Goal: Task Accomplishment & Management: Use online tool/utility

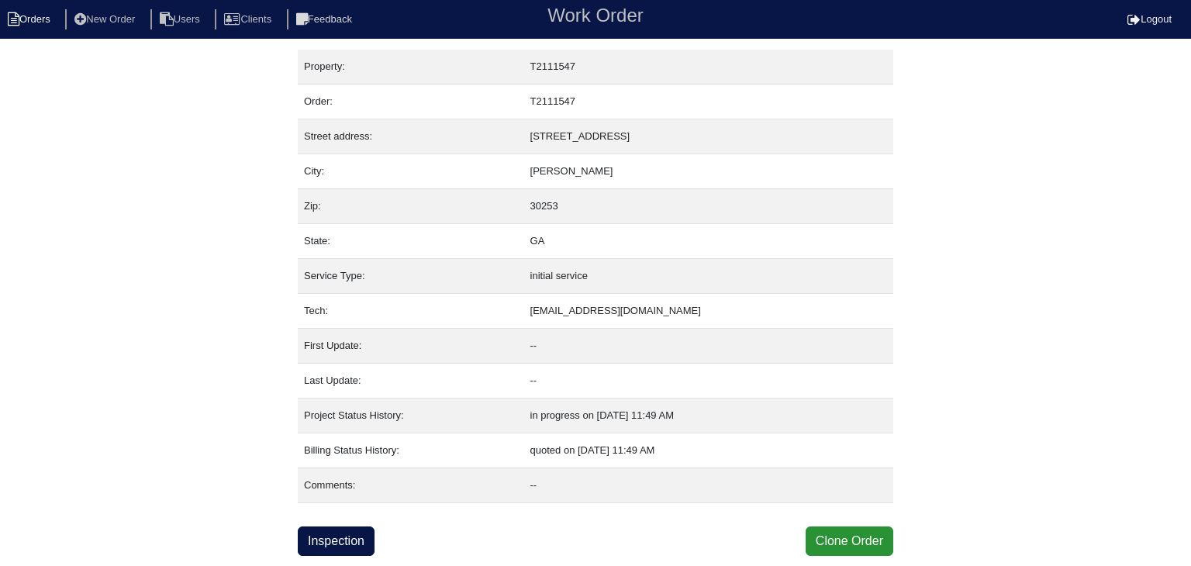
click at [53, 11] on li "Orders" at bounding box center [31, 19] width 63 height 21
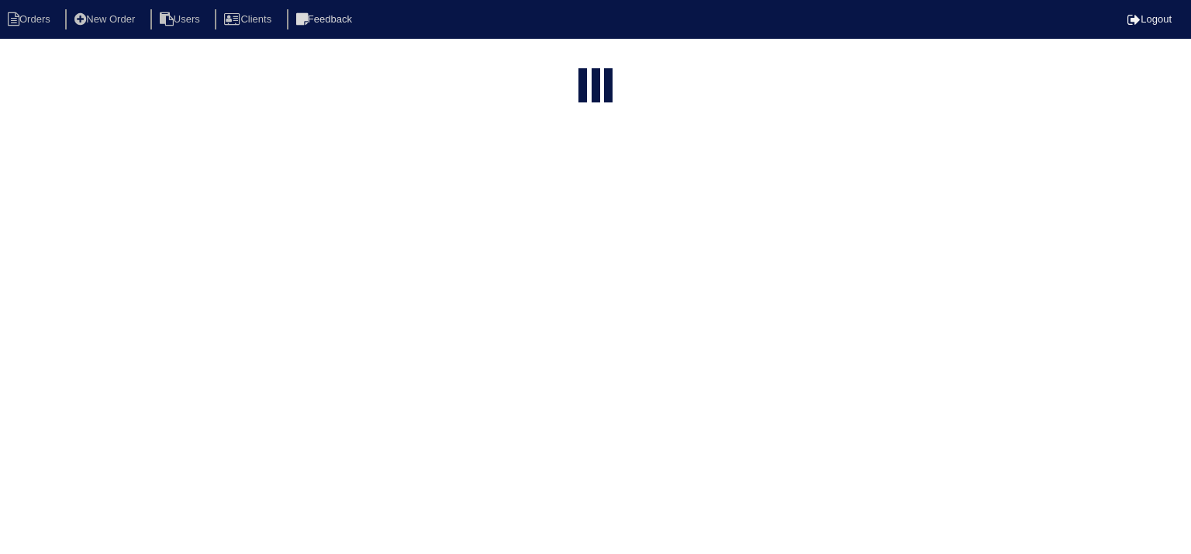
select select "15"
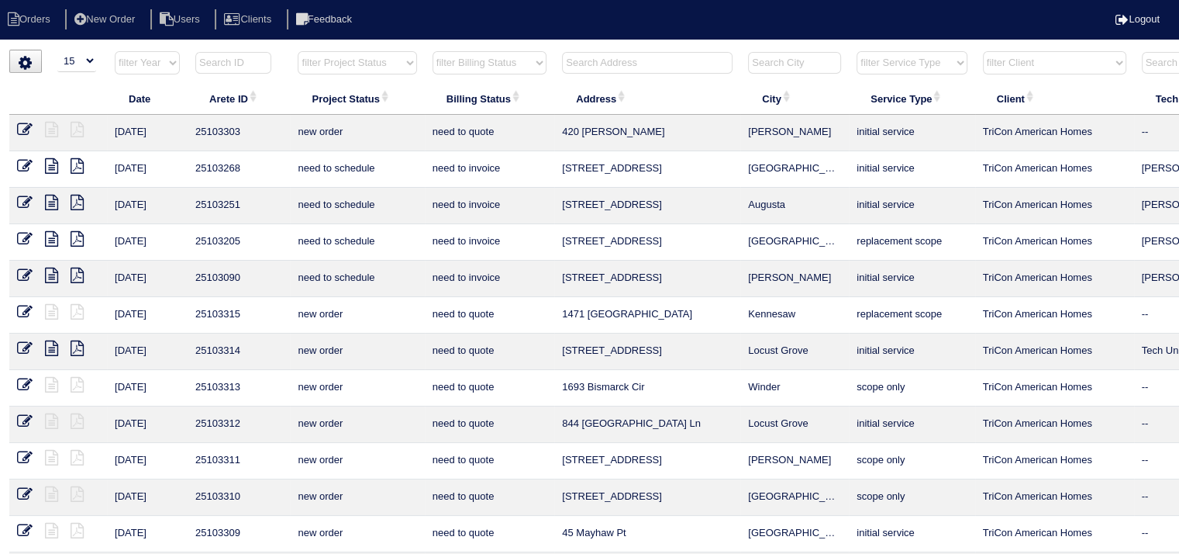
click at [605, 64] on input "text" at bounding box center [647, 63] width 171 height 22
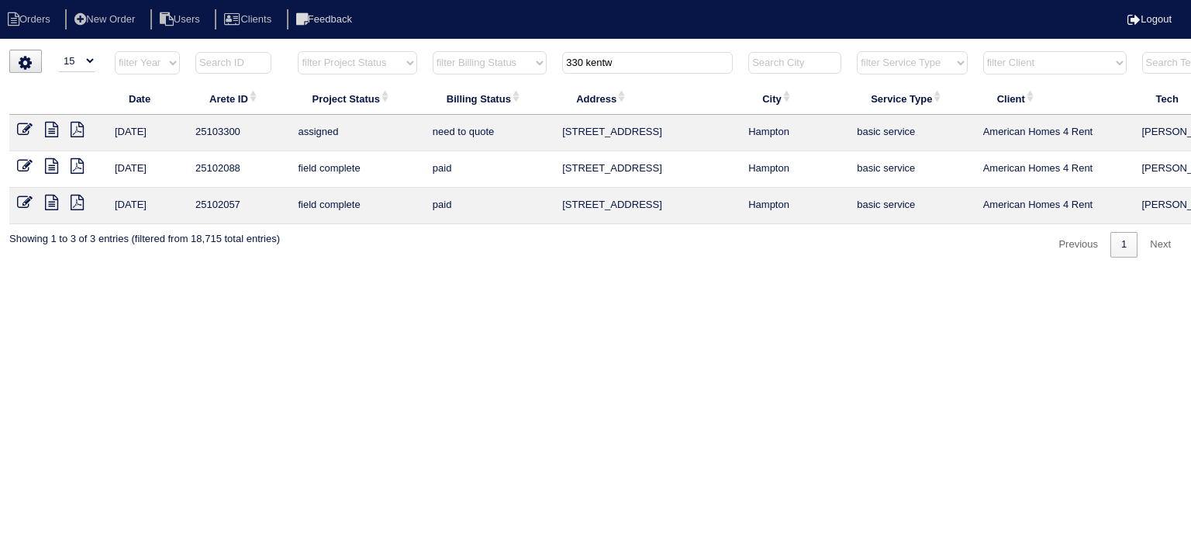
type input "330 kentw"
click at [54, 168] on icon at bounding box center [51, 166] width 13 height 16
click at [53, 206] on icon at bounding box center [51, 203] width 13 height 16
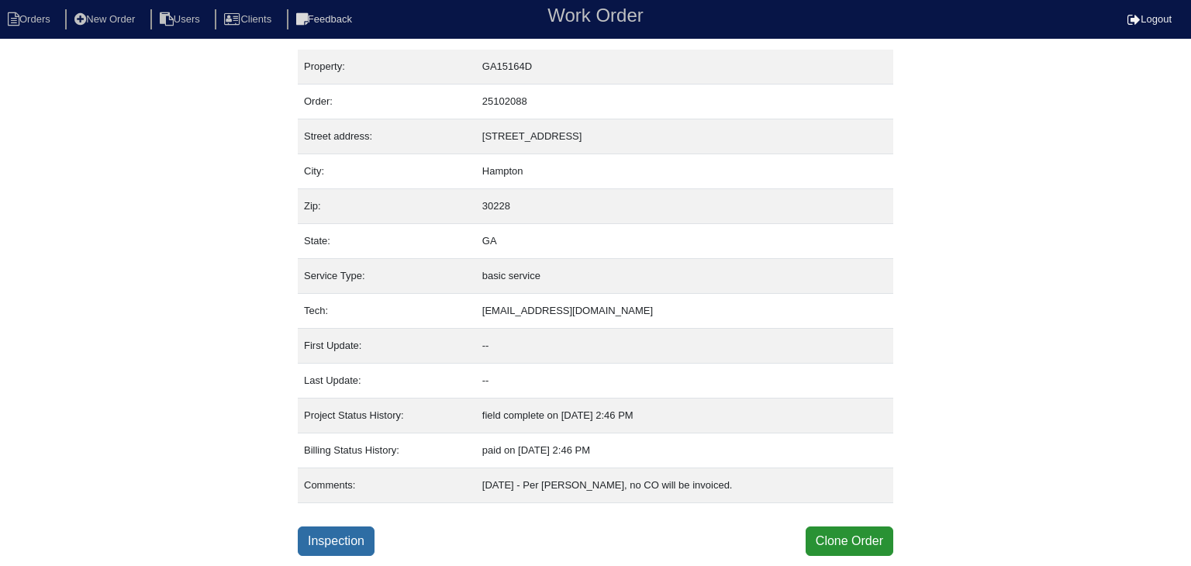
click at [330, 544] on link "Inspection" at bounding box center [336, 540] width 77 height 29
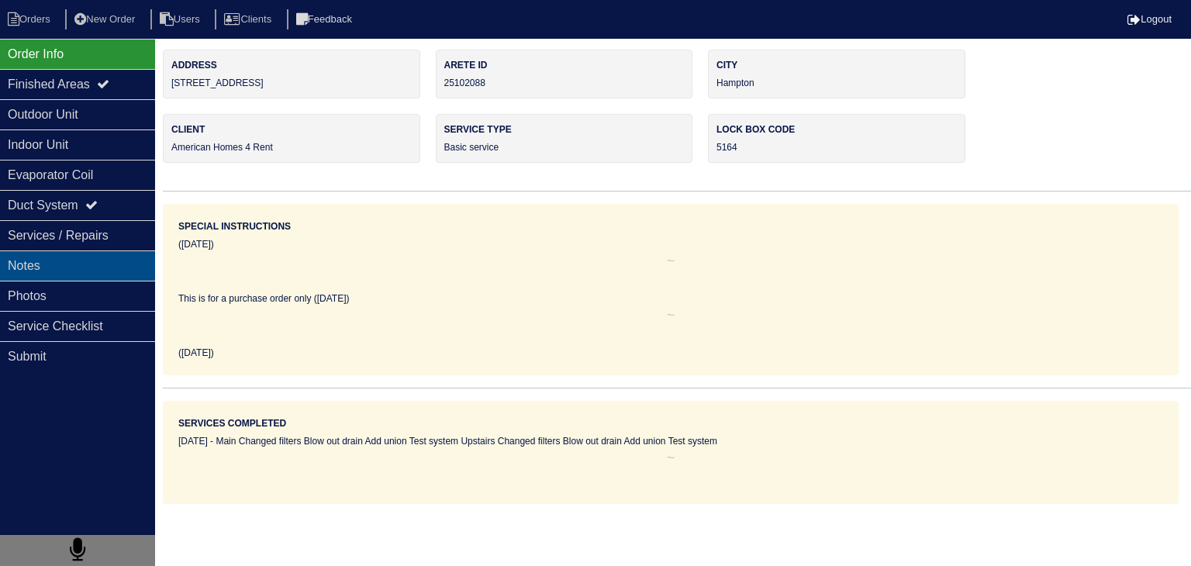
click at [87, 264] on div "Notes" at bounding box center [77, 265] width 155 height 30
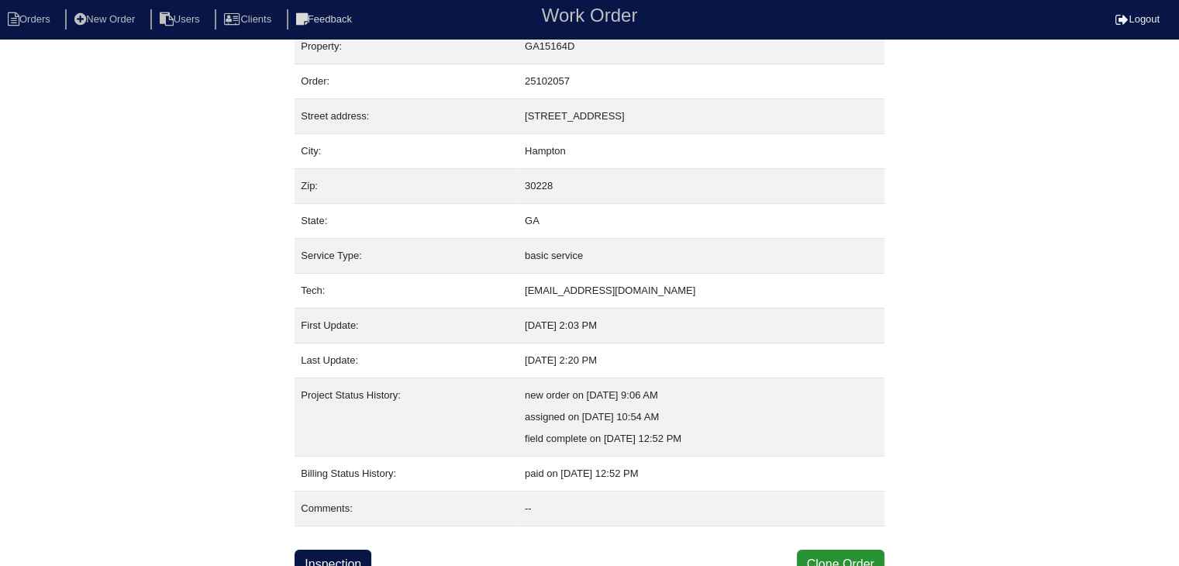
scroll to position [31, 0]
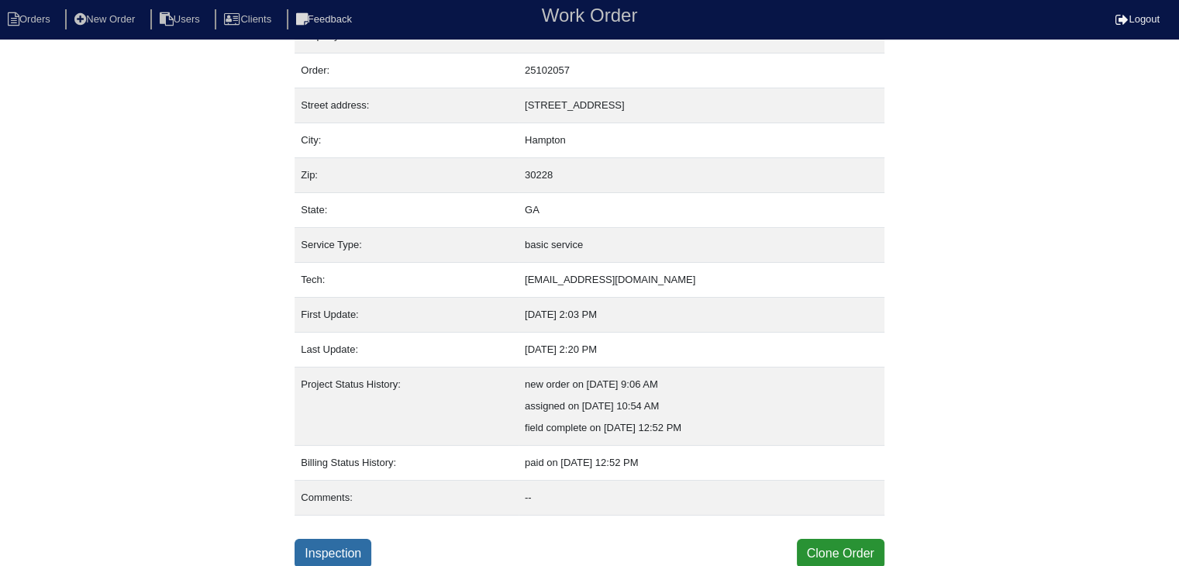
click at [350, 547] on link "Inspection" at bounding box center [333, 553] width 77 height 29
select select "0"
select select "[PERSON_NAME]"
select select "0"
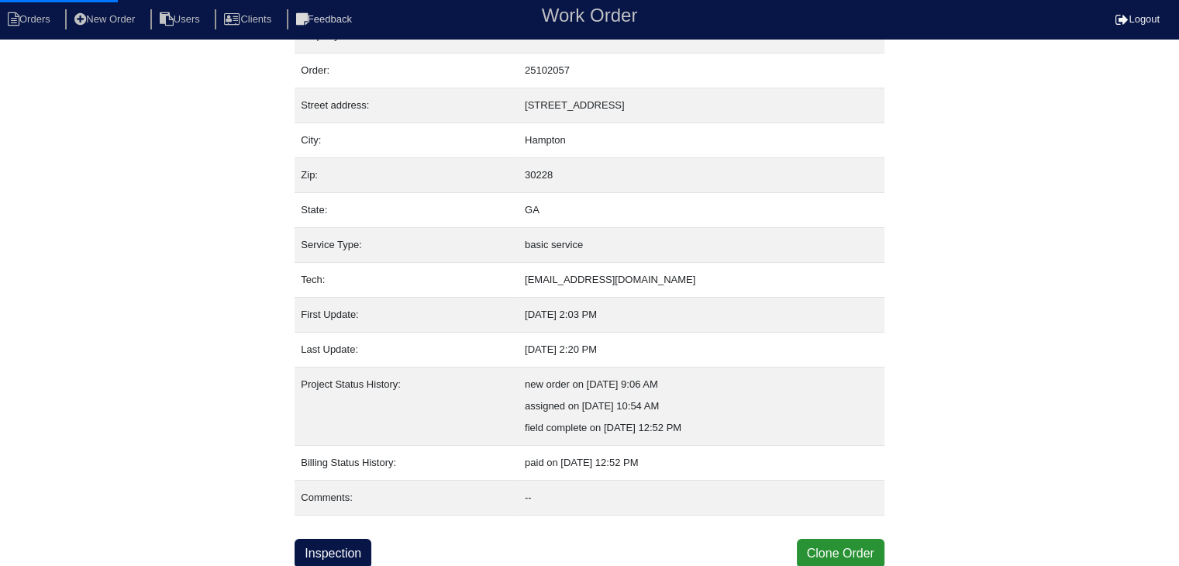
select select "0"
select select "1"
select select "0"
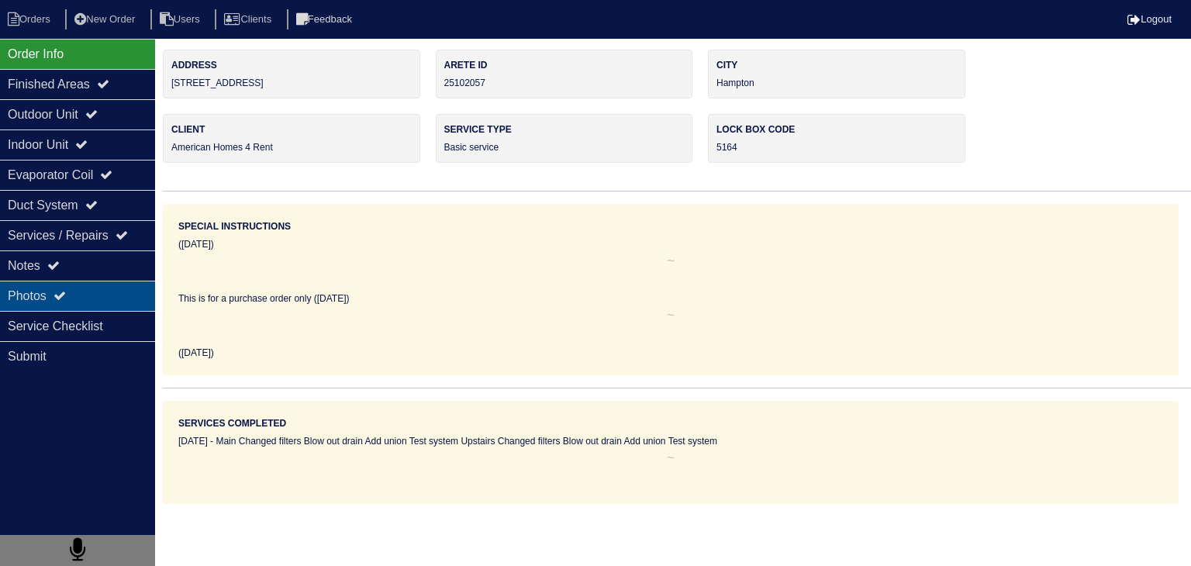
click at [81, 294] on div "Photos" at bounding box center [77, 296] width 155 height 30
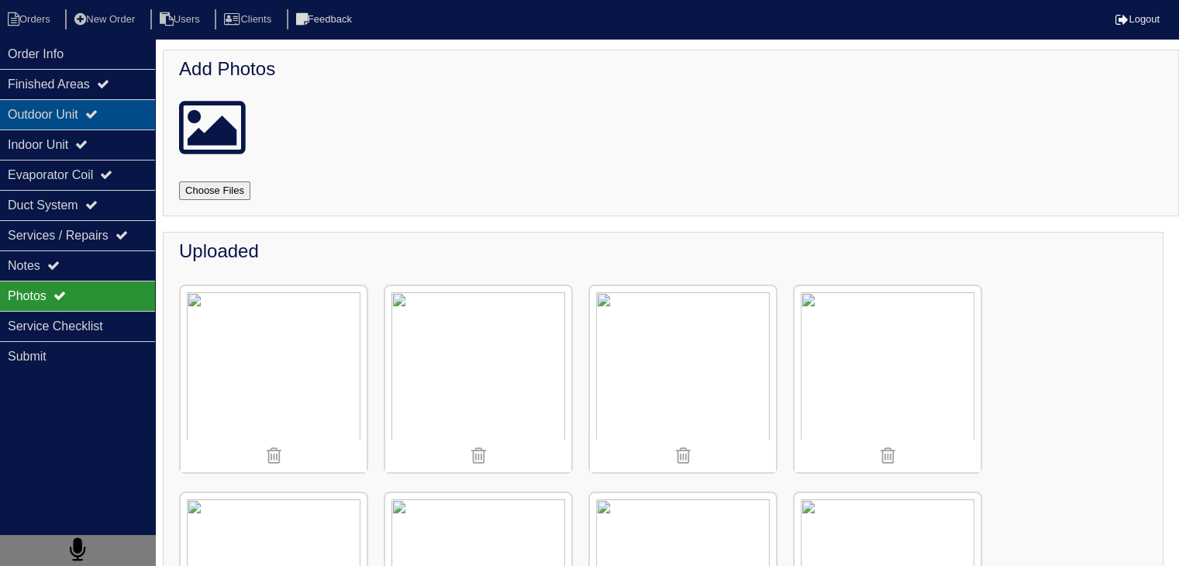
click at [30, 109] on div "Outdoor Unit" at bounding box center [77, 114] width 155 height 30
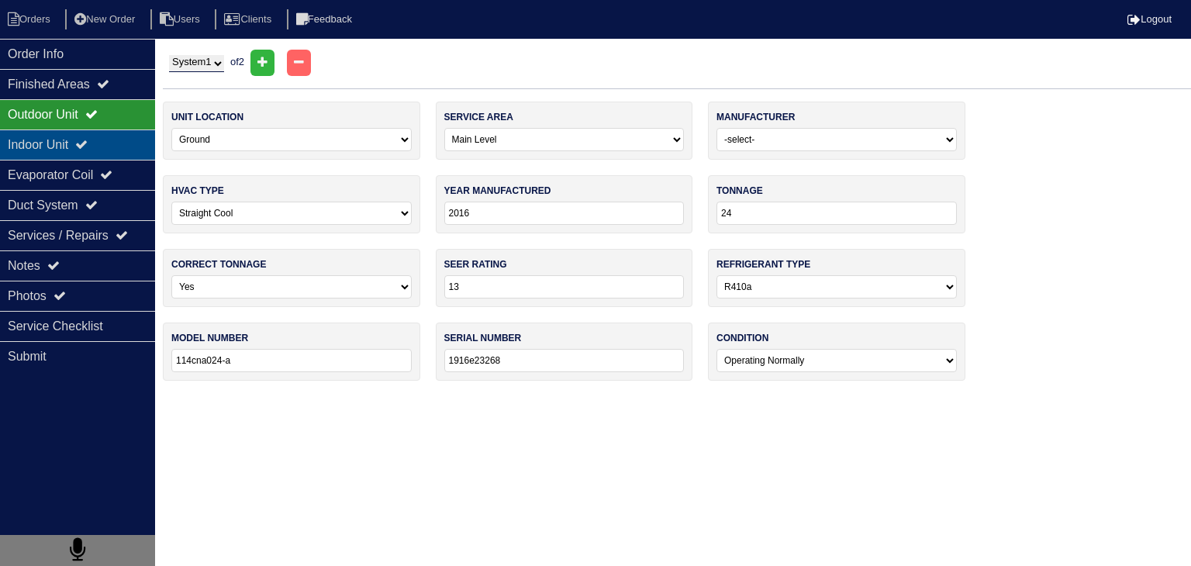
click at [40, 147] on div "Indoor Unit" at bounding box center [77, 144] width 155 height 30
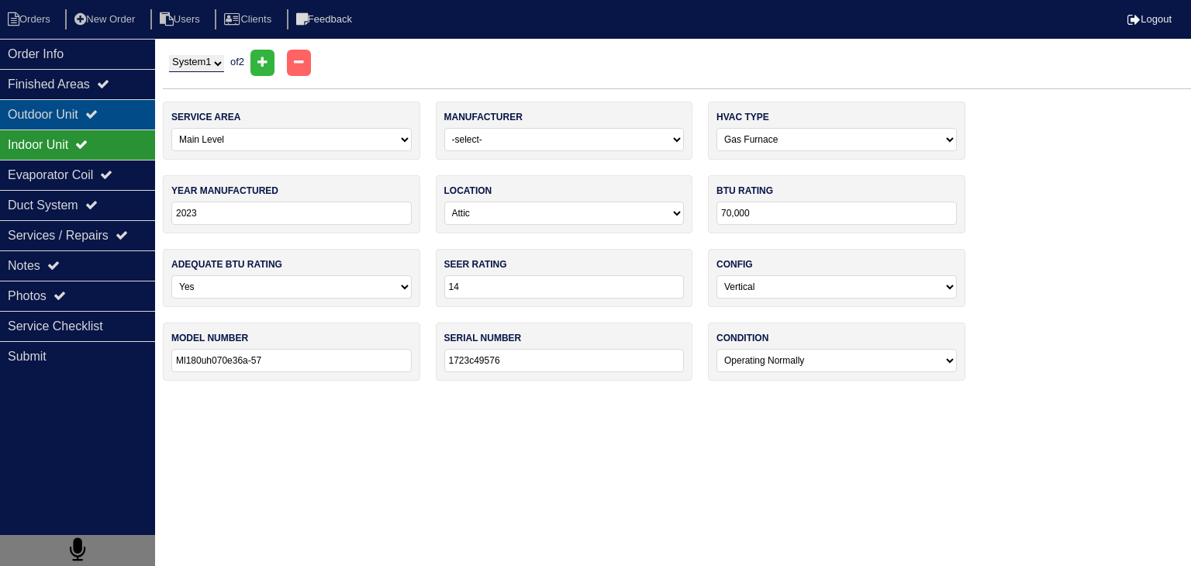
click at [52, 116] on div "Outdoor Unit" at bounding box center [77, 114] width 155 height 30
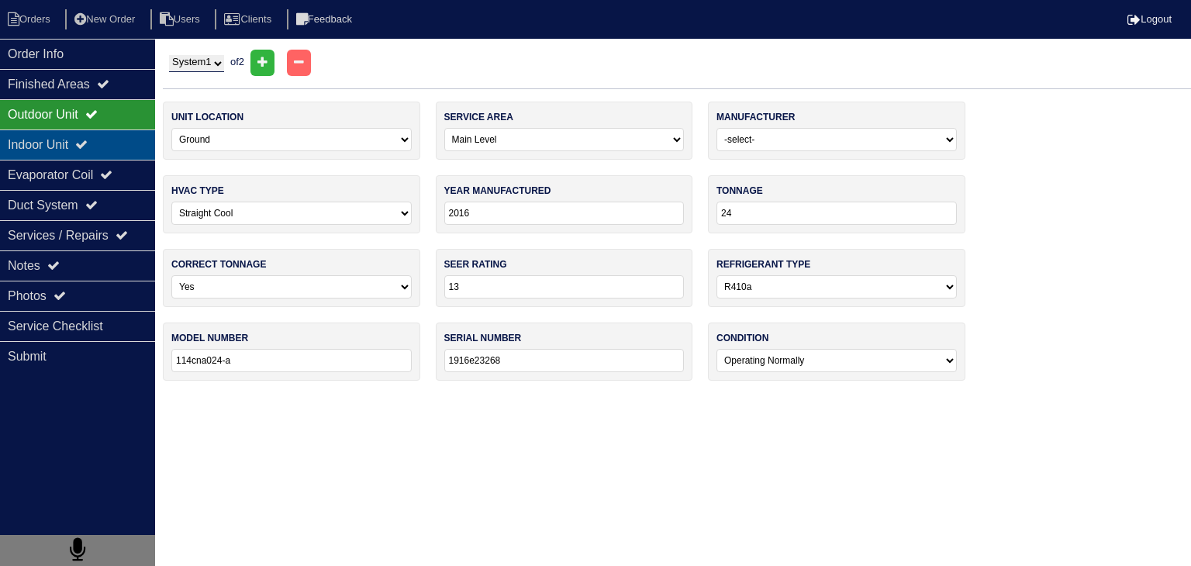
click at [44, 147] on div "Indoor Unit" at bounding box center [77, 144] width 155 height 30
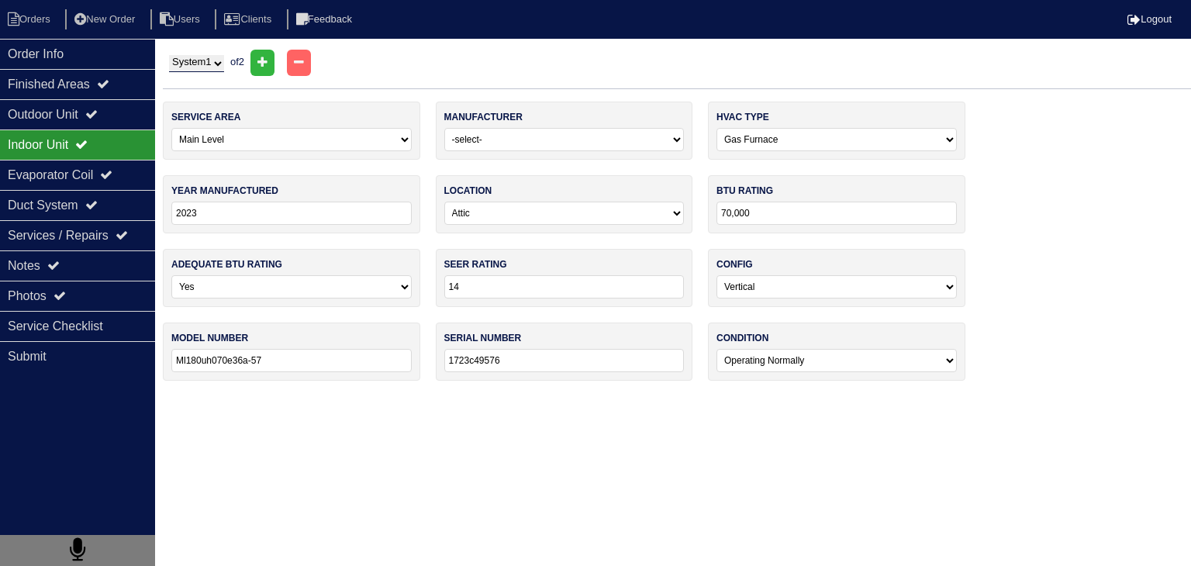
click at [218, 61] on select "System 1 System 2" at bounding box center [196, 63] width 55 height 17
select select "2"
click at [169, 55] on select "System 1 System 2" at bounding box center [196, 63] width 55 height 17
select select "1"
select select "Rheem"
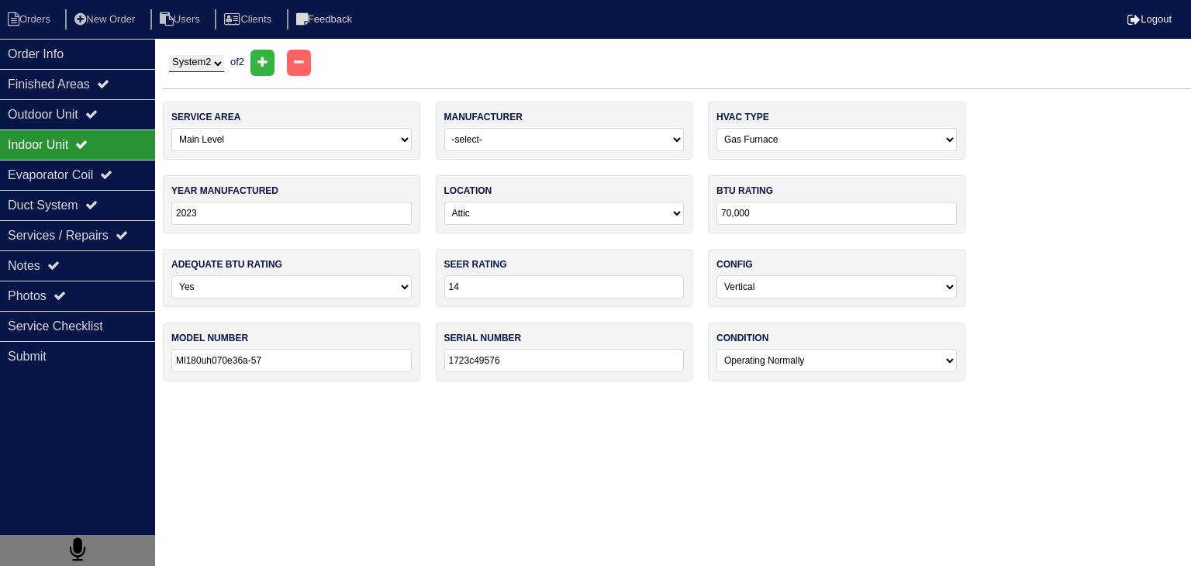
type input "2006"
type input "60000"
type input "10"
type input "Rgpp-05eauer"
type input "Gh5d302f350600663"
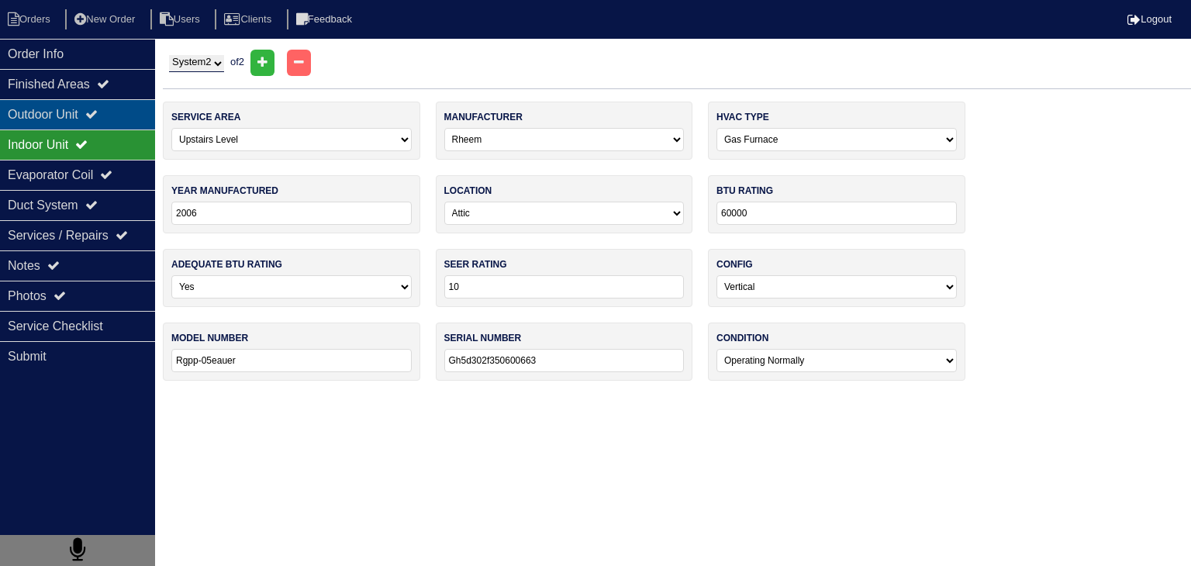
click at [60, 117] on div "Outdoor Unit" at bounding box center [77, 114] width 155 height 30
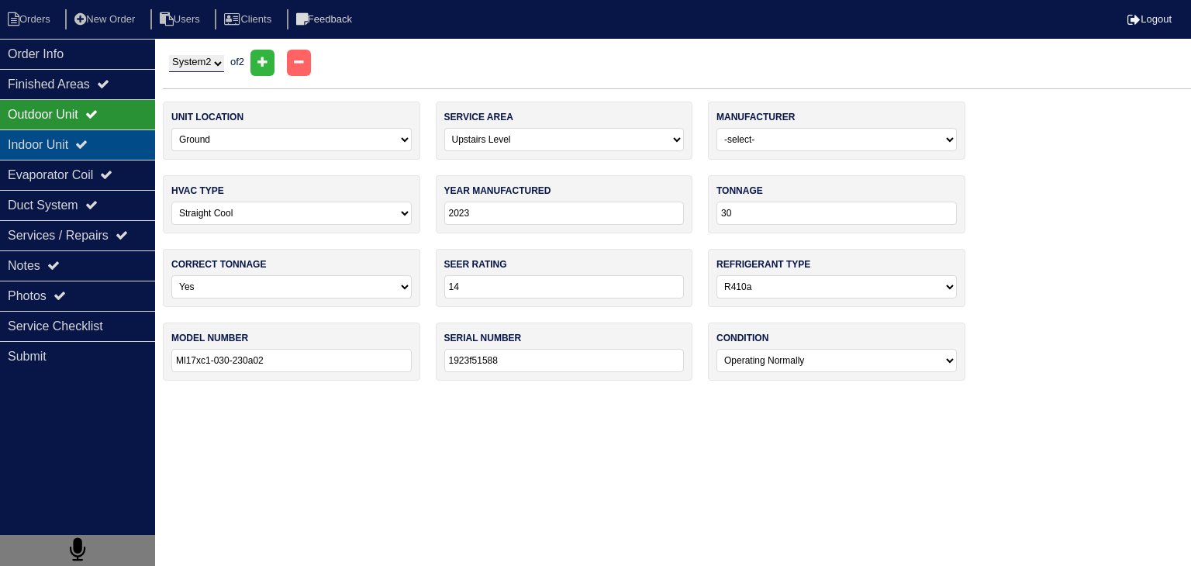
click at [52, 148] on div "Indoor Unit" at bounding box center [77, 144] width 155 height 30
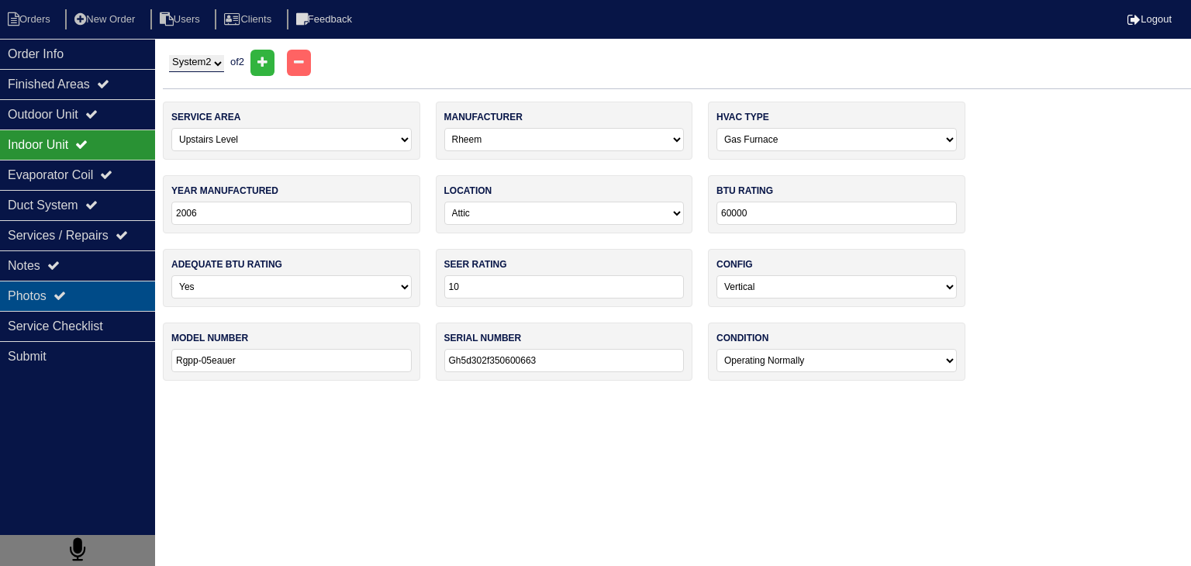
click at [87, 296] on div "Photos" at bounding box center [77, 296] width 155 height 30
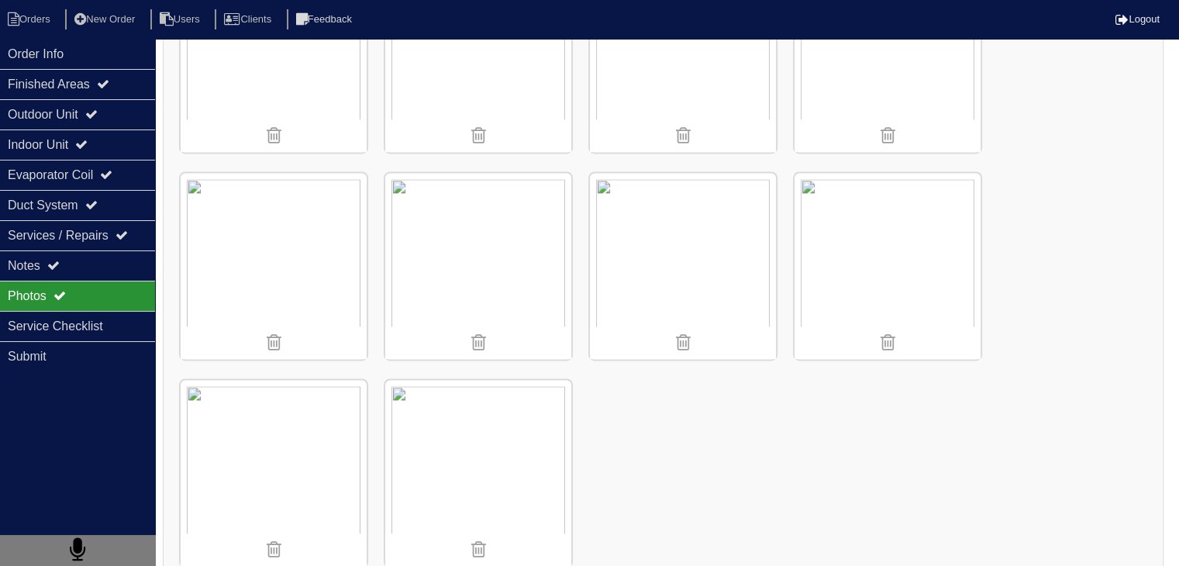
scroll to position [2208, 0]
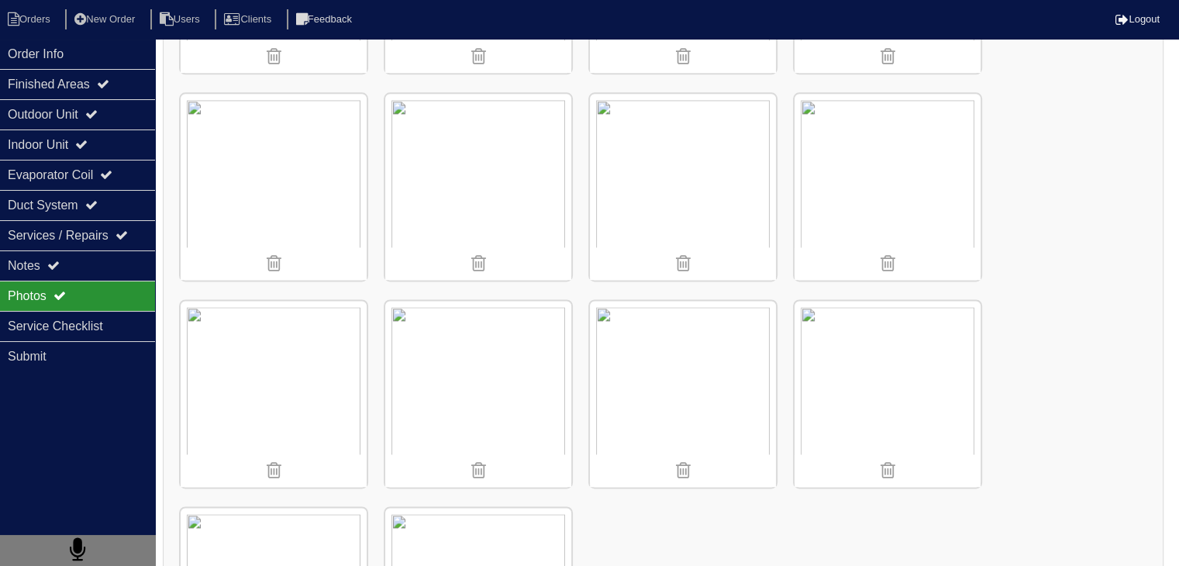
scroll to position [2053, 0]
click at [62, 19] on li "Orders" at bounding box center [31, 19] width 63 height 21
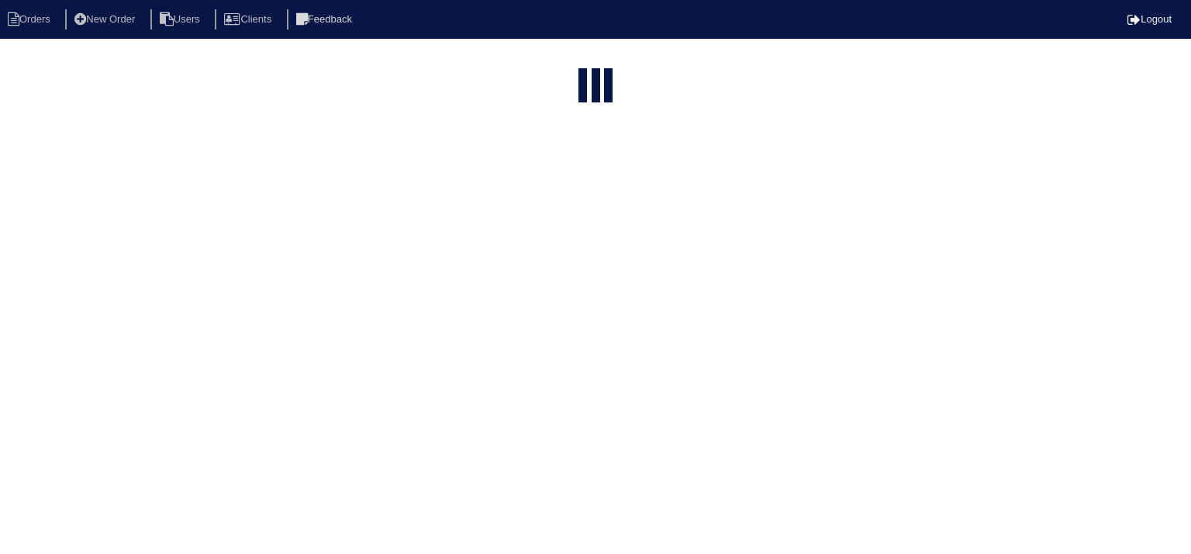
select select "15"
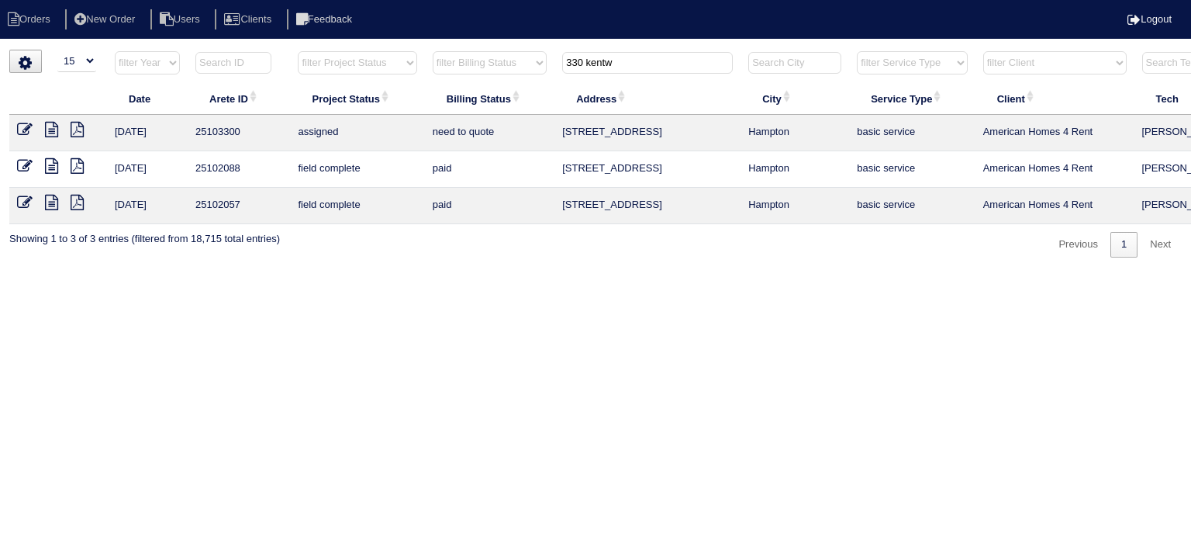
drag, startPoint x: 652, startPoint y: 66, endPoint x: 540, endPoint y: 67, distance: 112.4
click at [543, 66] on tr "filter Year -- Any Year -- 2025 2024 2023 2022 2021 2020 2019 filter Project St…" at bounding box center [680, 66] width 1343 height 32
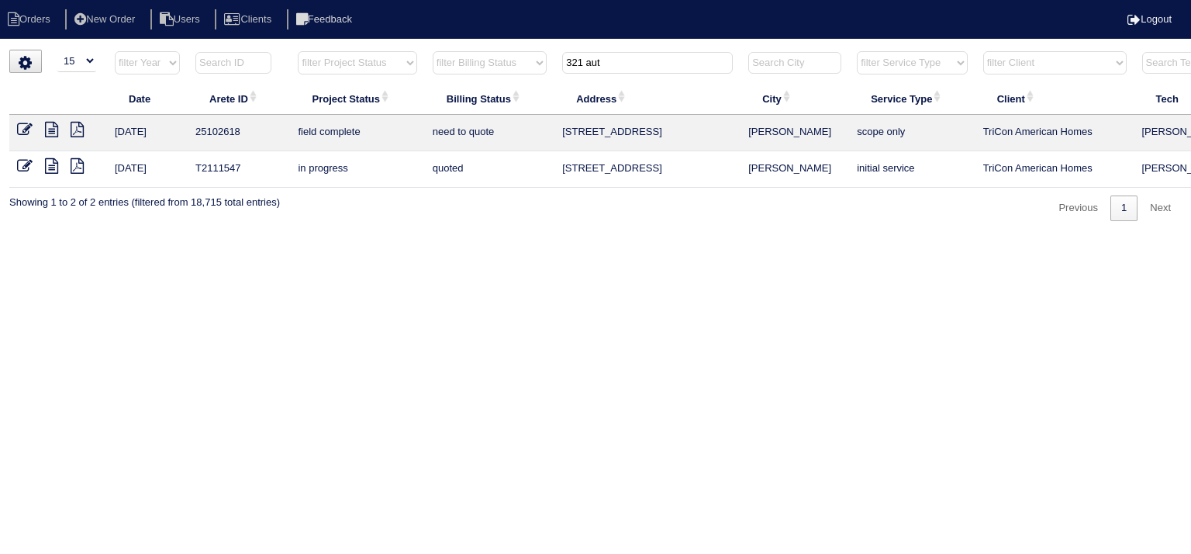
type input "321 aut"
click at [48, 131] on icon at bounding box center [51, 130] width 13 height 16
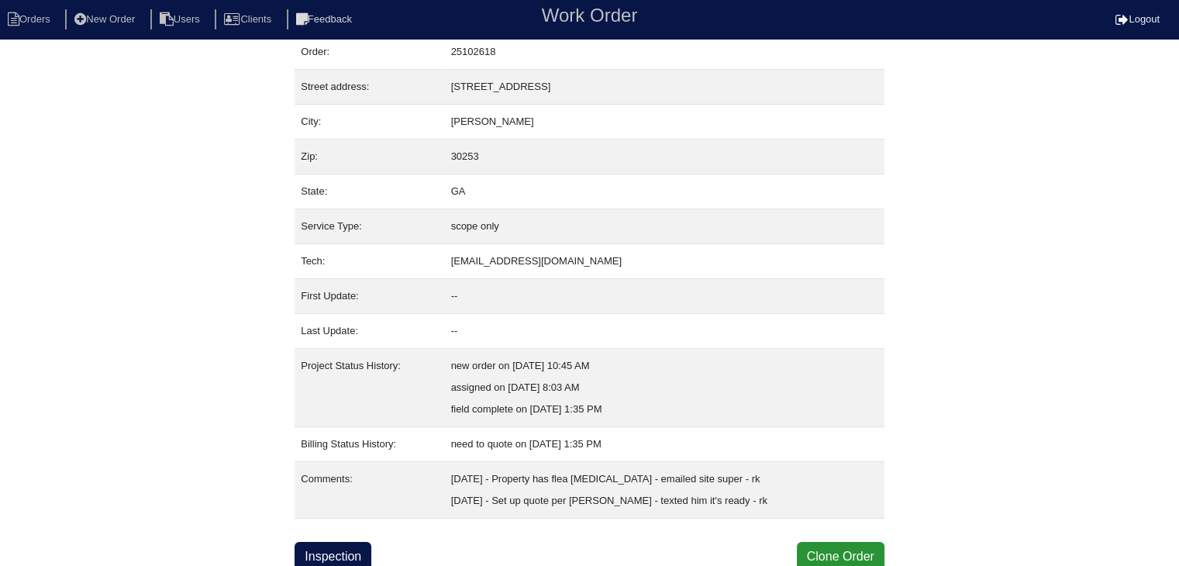
scroll to position [53, 0]
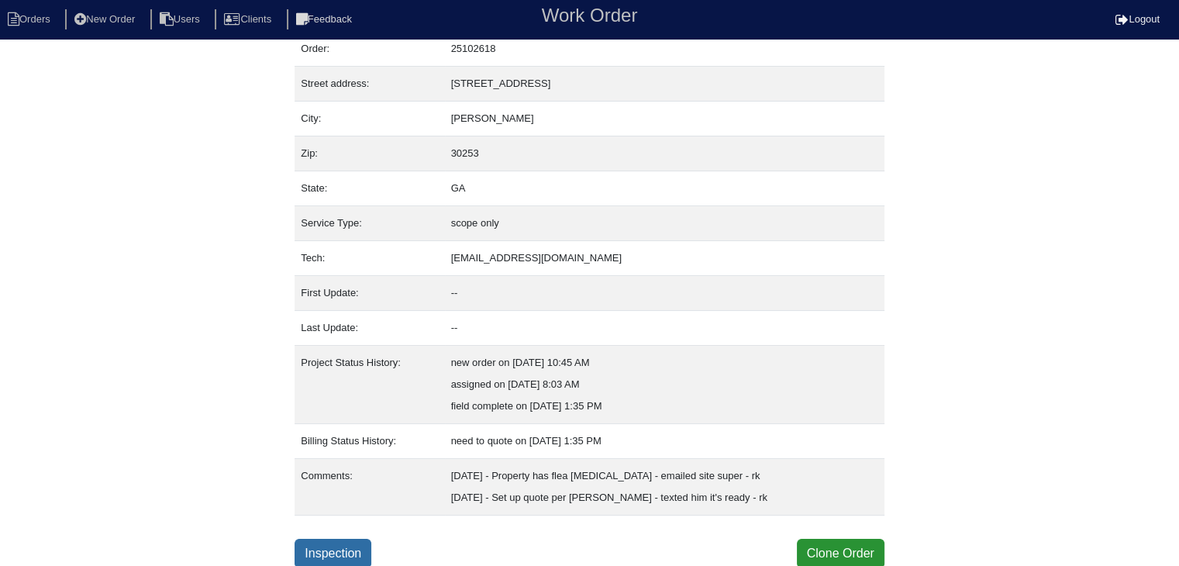
click at [366, 551] on link "Inspection" at bounding box center [333, 553] width 77 height 29
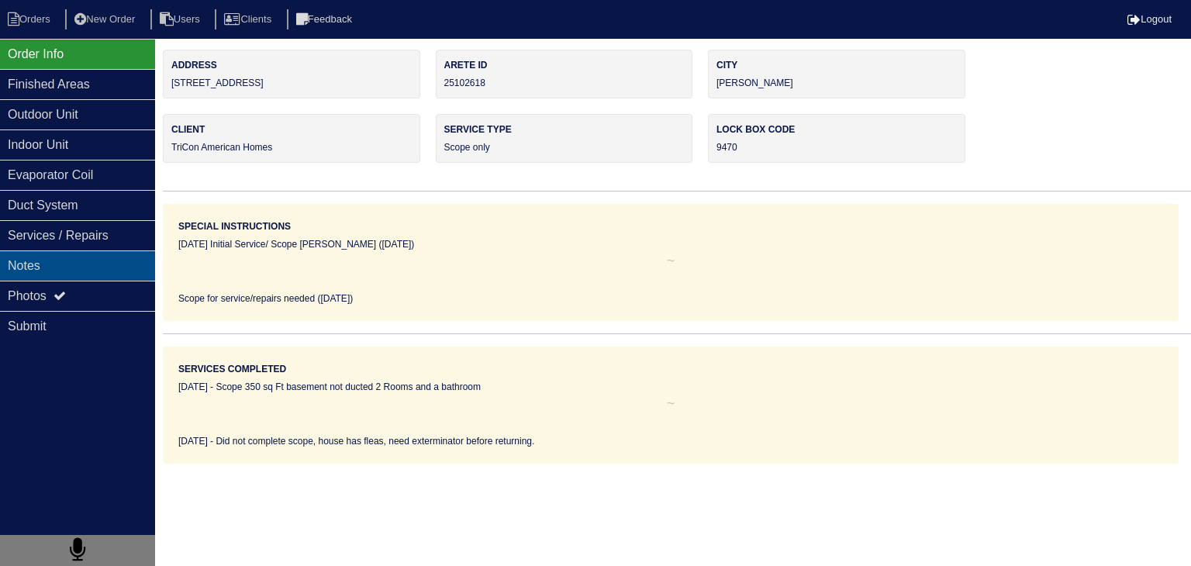
click at [122, 264] on div "Notes" at bounding box center [77, 265] width 155 height 30
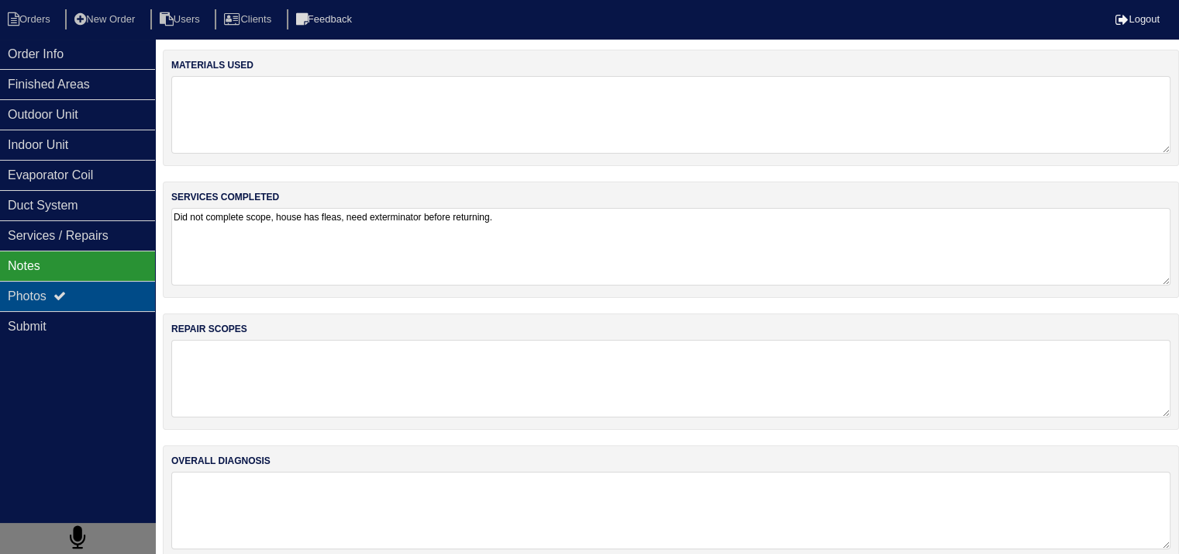
click at [114, 298] on div "Photos" at bounding box center [77, 296] width 155 height 30
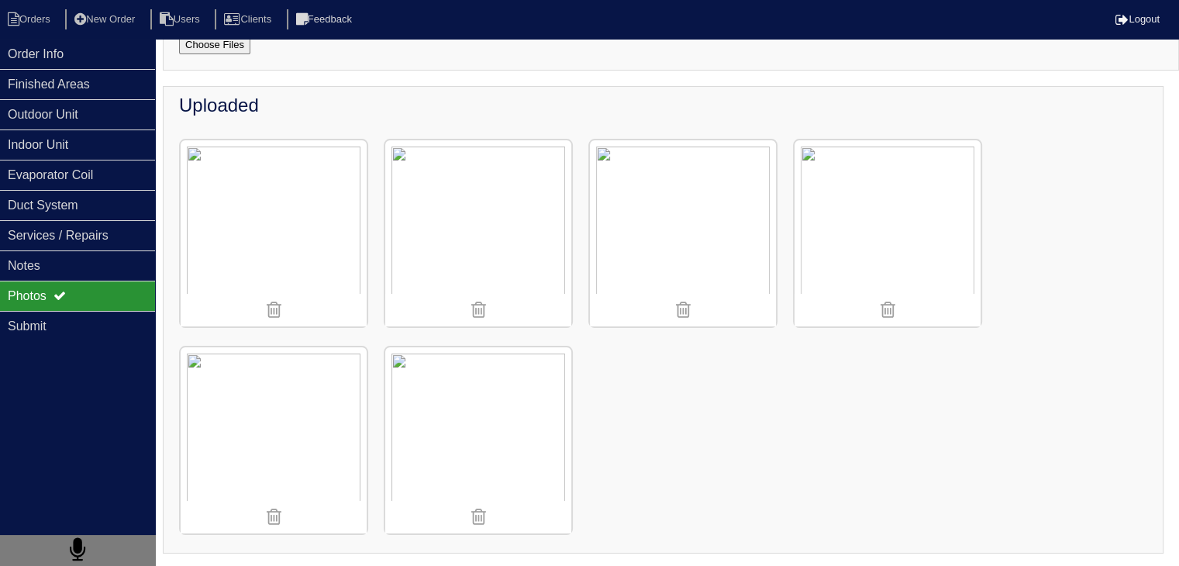
scroll to position [68, 0]
